Goal: Check status: Check status

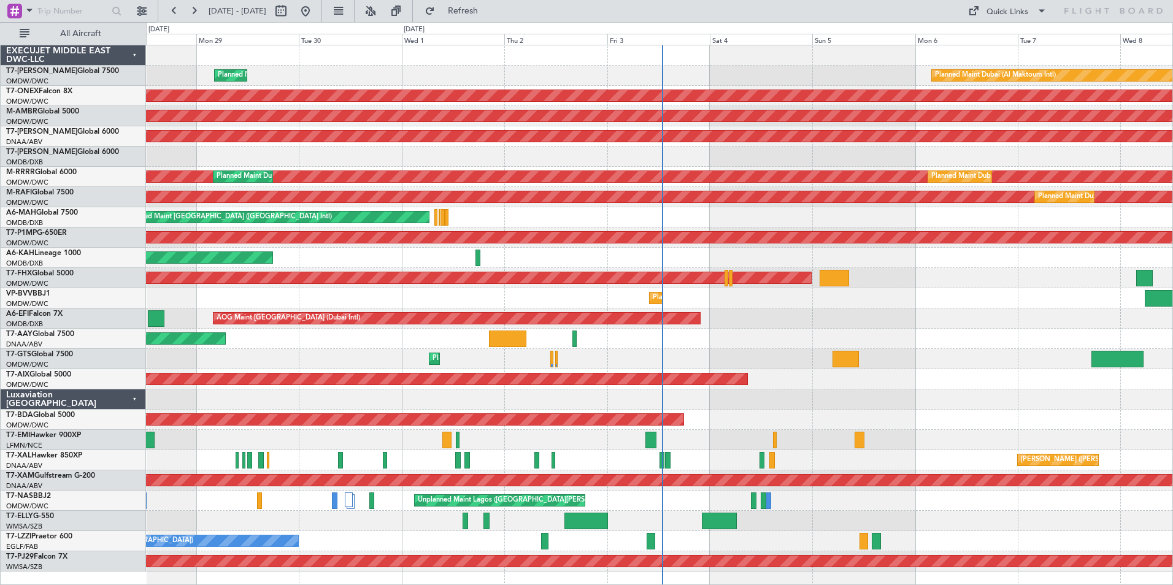
click at [559, 152] on div at bounding box center [659, 157] width 1026 height 20
click at [489, 15] on span "Refresh" at bounding box center [463, 11] width 52 height 9
click at [493, 4] on button "Refresh" at bounding box center [456, 11] width 74 height 20
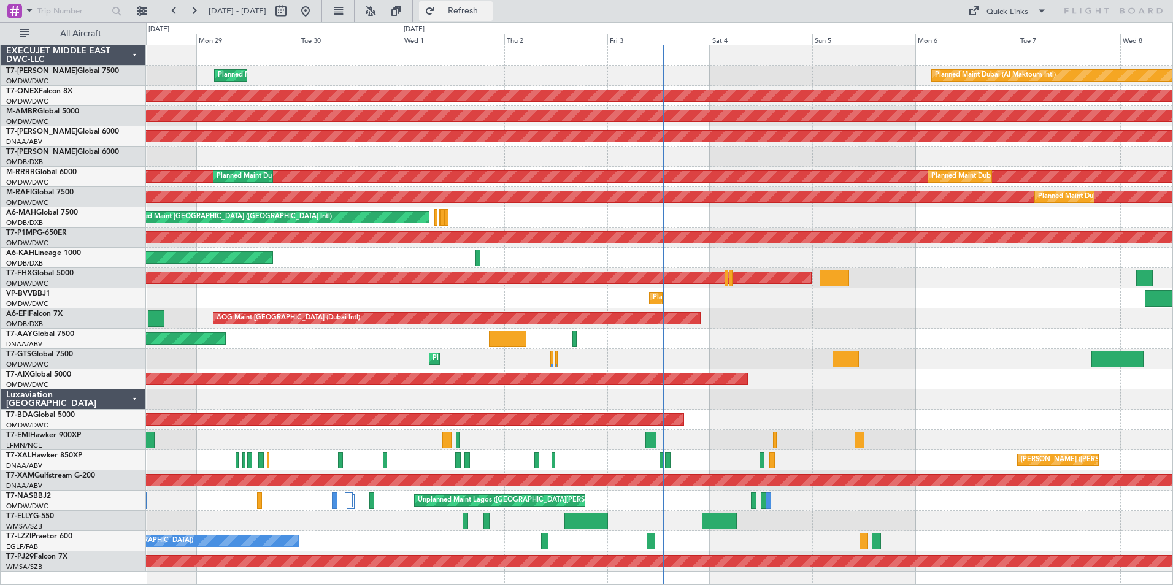
click at [480, 11] on span "Refresh" at bounding box center [463, 11] width 52 height 9
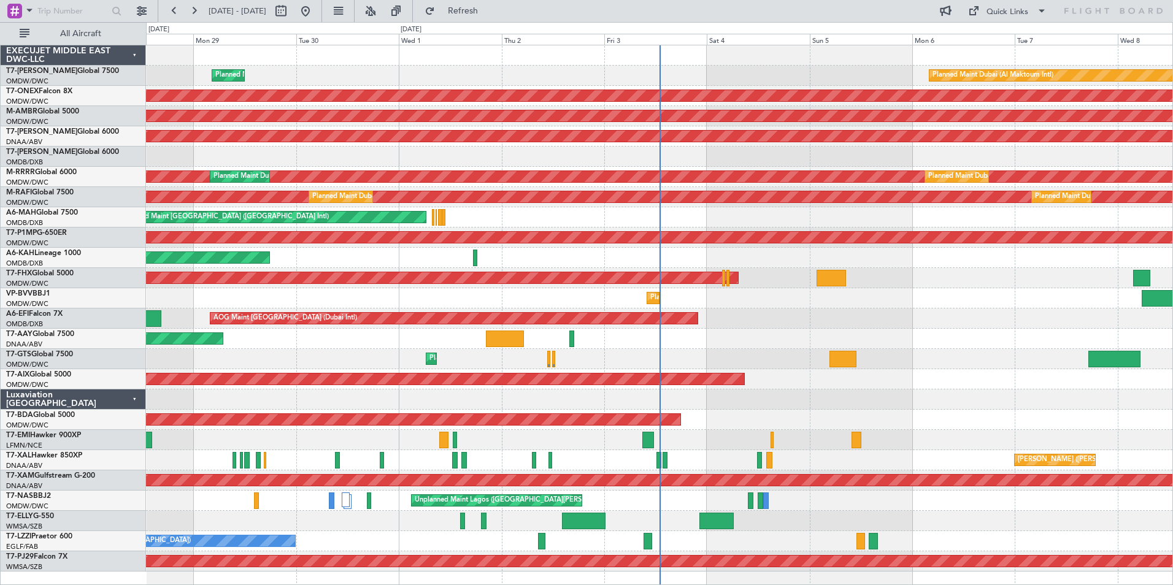
click at [692, 271] on div "Planned Maint [GEOGRAPHIC_DATA] ([GEOGRAPHIC_DATA])" at bounding box center [659, 278] width 1026 height 20
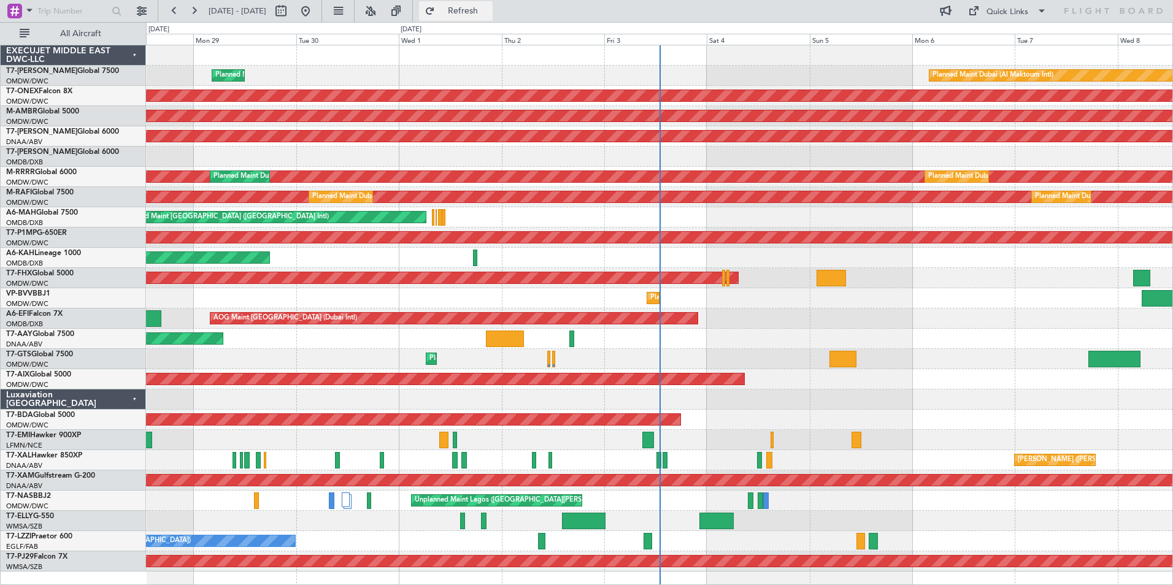
click at [477, 9] on span "Refresh" at bounding box center [463, 11] width 52 height 9
click at [489, 9] on span "Refresh" at bounding box center [463, 11] width 52 height 9
